Goal: Check status: Check status

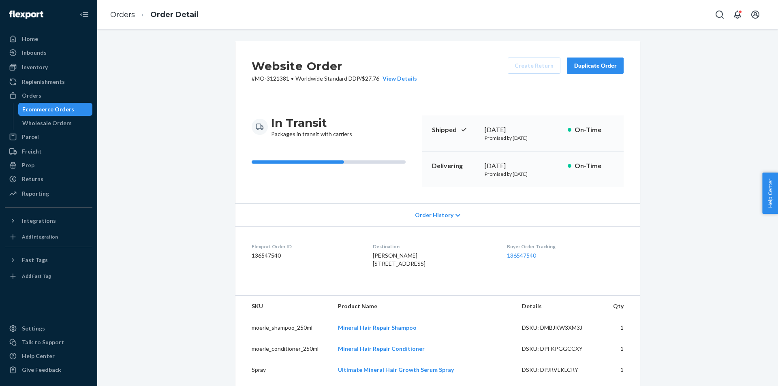
click at [49, 94] on div "Orders" at bounding box center [49, 95] width 86 height 11
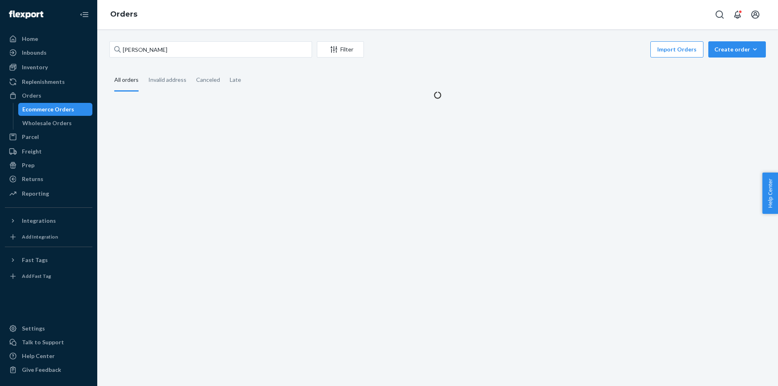
click at [177, 50] on input "[PERSON_NAME]" at bounding box center [210, 49] width 203 height 16
drag, startPoint x: 0, startPoint y: 0, endPoint x: 177, endPoint y: 50, distance: 183.9
click at [177, 50] on input "[PERSON_NAME]" at bounding box center [210, 49] width 203 height 16
type input "[PERSON_NAME]"
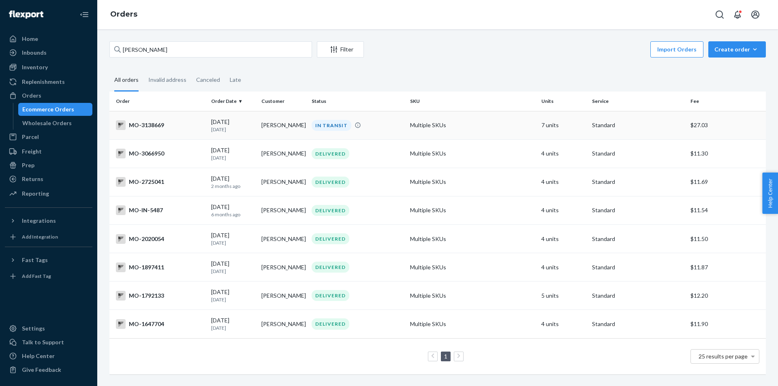
click at [327, 126] on div "IN TRANSIT" at bounding box center [332, 125] width 40 height 11
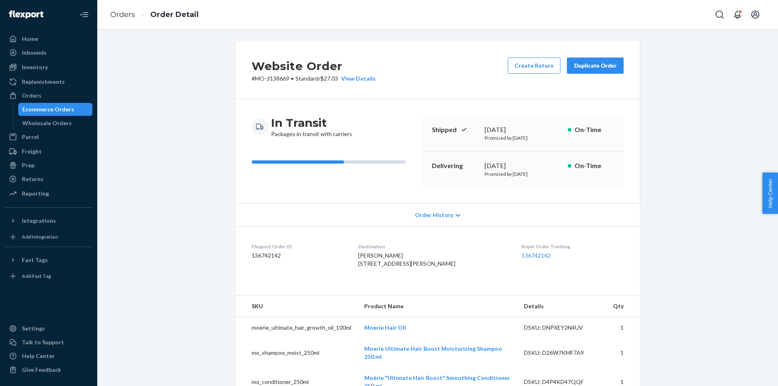
click at [282, 80] on p "# MO-3138669 • Standard / $27.03 View Details" at bounding box center [314, 79] width 124 height 8
copy p "3138669"
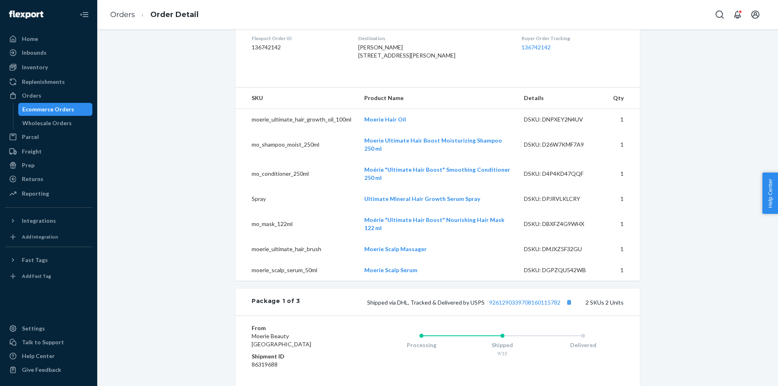
scroll to position [243, 0]
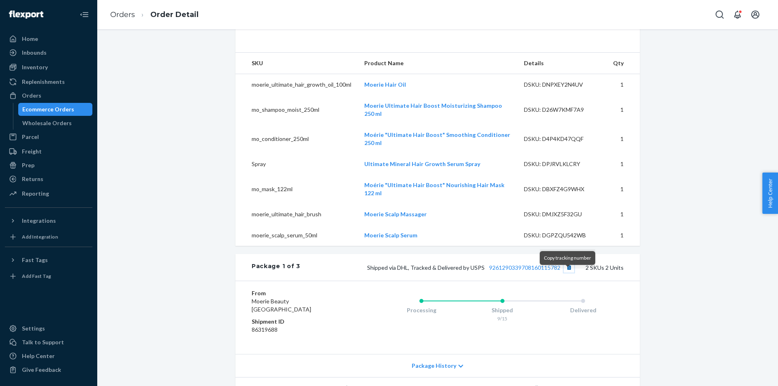
click at [566, 273] on button "Copy tracking number" at bounding box center [568, 267] width 11 height 11
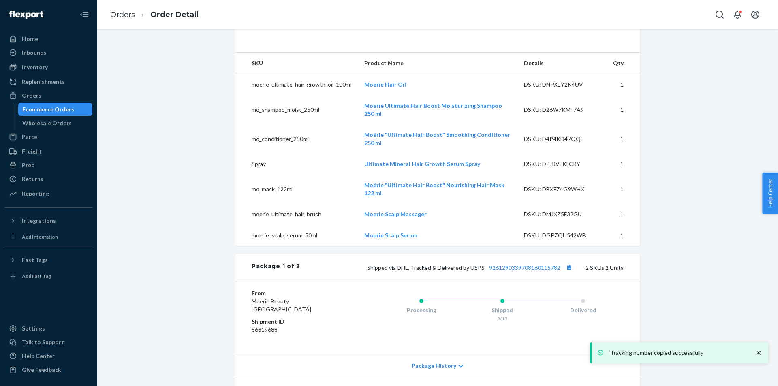
click at [638, 256] on div "Website Order # MO-3138669 • Standard / $27.03 View Details Create Return Dupli…" at bounding box center [437, 327] width 416 height 1059
